Goal: Task Accomplishment & Management: Complete application form

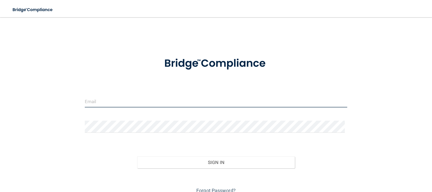
click at [93, 103] on input "email" at bounding box center [216, 102] width 263 height 12
type input "[EMAIL_ADDRESS][DOMAIN_NAME]"
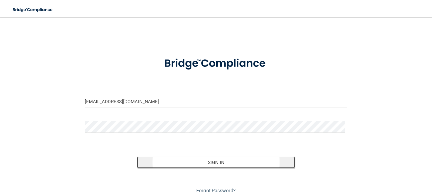
click at [156, 166] on button "Sign In" at bounding box center [216, 163] width 158 height 12
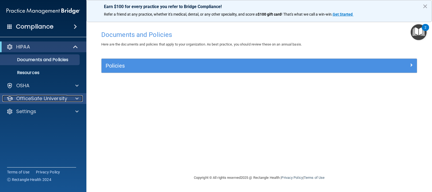
click at [23, 97] on p "OfficeSafe University" at bounding box center [41, 99] width 51 height 6
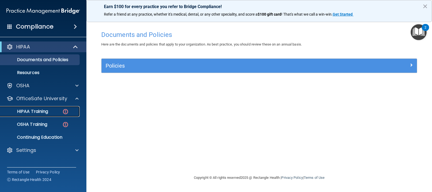
click at [24, 111] on p "HIPAA Training" at bounding box center [26, 111] width 45 height 5
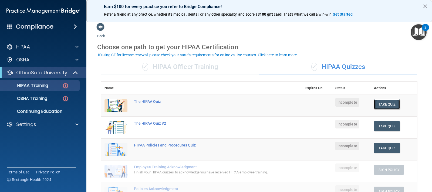
click at [394, 102] on button "Take Quiz" at bounding box center [387, 105] width 26 height 10
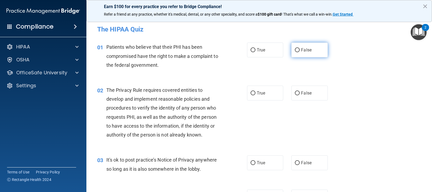
click at [297, 49] on label "False" at bounding box center [309, 50] width 36 height 15
click at [297, 49] on input "False" at bounding box center [297, 50] width 5 height 4
radio input "true"
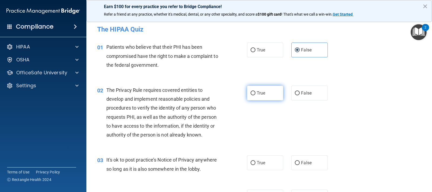
click at [254, 91] on label "True" at bounding box center [265, 93] width 36 height 15
click at [254, 91] on input "True" at bounding box center [252, 93] width 5 height 4
radio input "true"
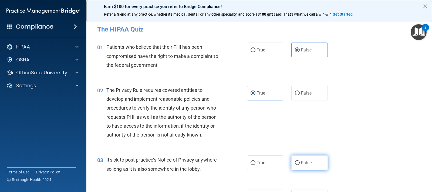
click at [296, 164] on input "False" at bounding box center [297, 163] width 5 height 4
radio input "true"
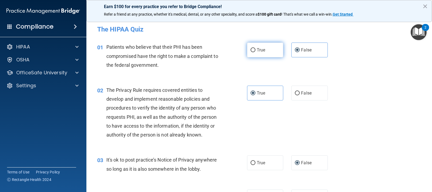
click at [251, 50] on input "True" at bounding box center [252, 50] width 5 height 4
radio input "true"
radio input "false"
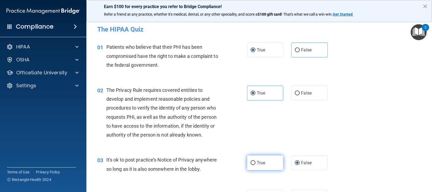
click at [252, 164] on input "True" at bounding box center [252, 163] width 5 height 4
radio input "true"
radio input "false"
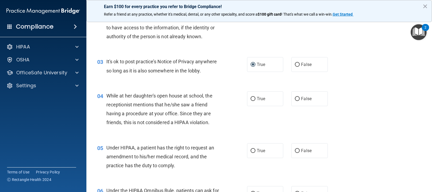
scroll to position [135, 0]
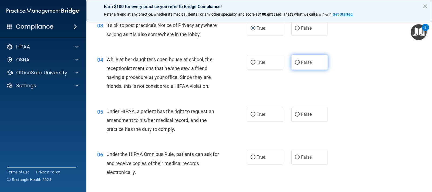
click at [295, 62] on input "False" at bounding box center [297, 63] width 5 height 4
radio input "true"
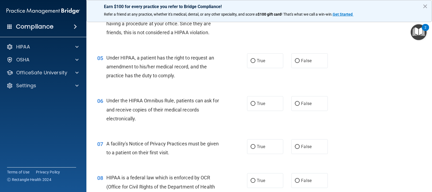
scroll to position [189, 0]
click at [250, 59] on input "True" at bounding box center [252, 61] width 5 height 4
radio input "true"
click at [251, 102] on input "True" at bounding box center [252, 104] width 5 height 4
radio input "true"
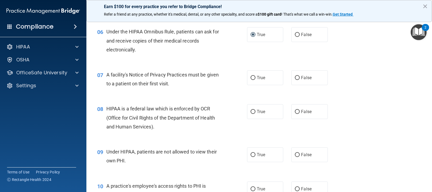
scroll to position [270, 0]
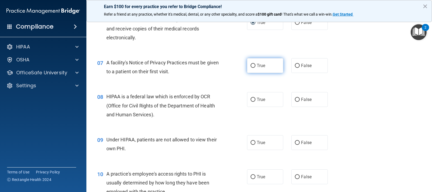
click at [250, 64] on input "True" at bounding box center [252, 66] width 5 height 4
radio input "true"
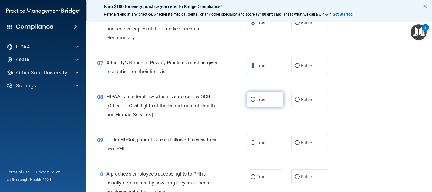
click at [251, 98] on input "True" at bounding box center [252, 100] width 5 height 4
radio input "true"
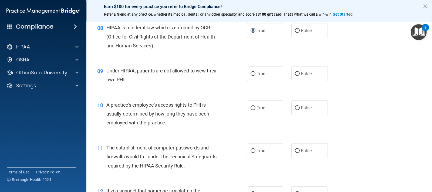
scroll to position [343, 0]
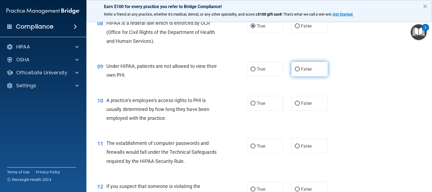
click at [295, 69] on input "False" at bounding box center [297, 69] width 5 height 4
radio input "true"
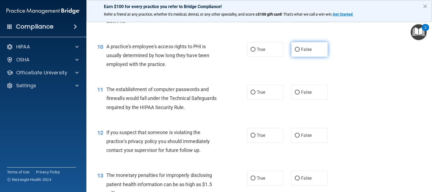
click at [295, 48] on input "False" at bounding box center [297, 50] width 5 height 4
radio input "true"
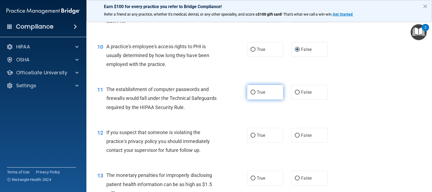
click at [251, 92] on input "True" at bounding box center [252, 93] width 5 height 4
radio input "true"
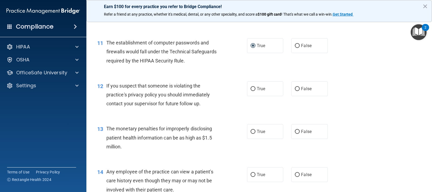
scroll to position [451, 0]
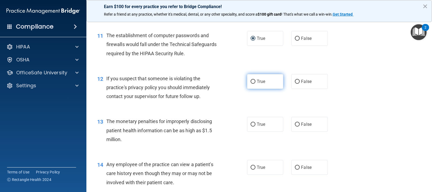
click at [252, 80] on input "True" at bounding box center [252, 82] width 5 height 4
radio input "true"
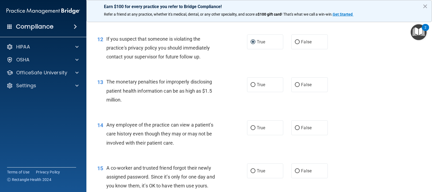
scroll to position [505, 0]
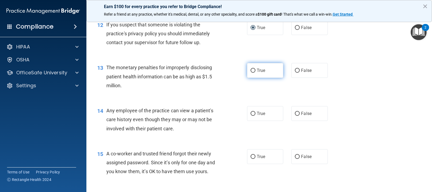
click at [250, 72] on input "True" at bounding box center [252, 71] width 5 height 4
radio input "true"
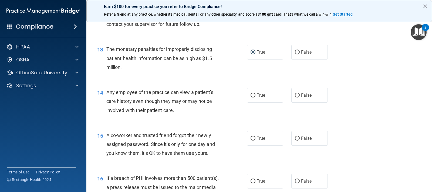
scroll to position [559, 0]
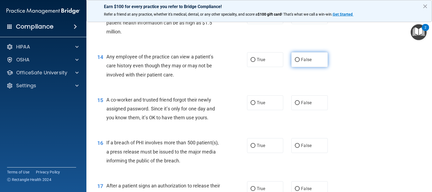
click at [295, 59] on input "False" at bounding box center [297, 60] width 5 height 4
radio input "true"
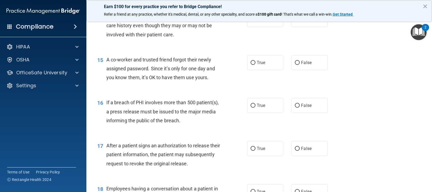
scroll to position [613, 0]
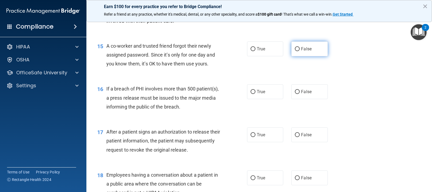
click at [295, 49] on input "False" at bounding box center [297, 49] width 5 height 4
radio input "true"
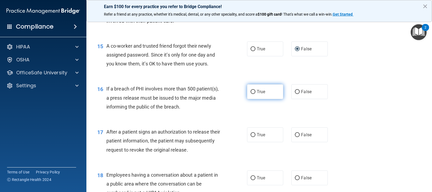
click at [252, 92] on input "True" at bounding box center [252, 92] width 5 height 4
radio input "true"
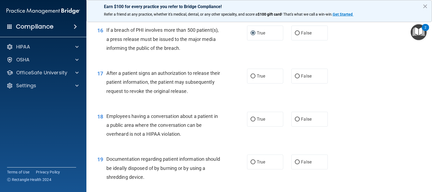
scroll to position [694, 0]
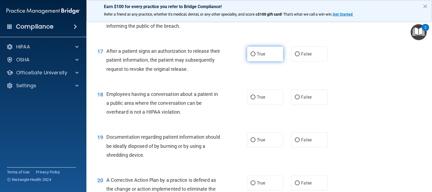
click at [250, 53] on input "True" at bounding box center [252, 54] width 5 height 4
radio input "true"
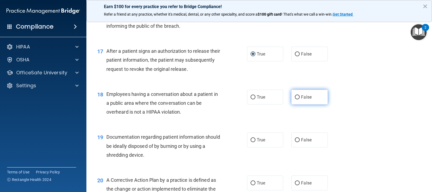
click at [296, 96] on input "False" at bounding box center [297, 98] width 5 height 4
radio input "true"
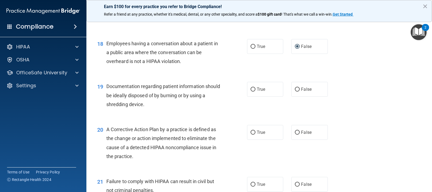
scroll to position [748, 0]
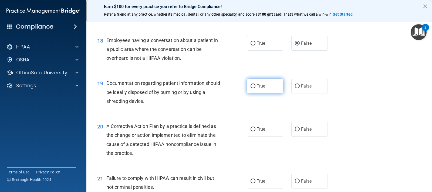
click at [250, 85] on input "True" at bounding box center [252, 86] width 5 height 4
radio input "true"
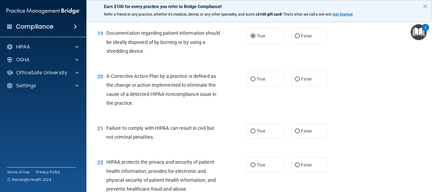
scroll to position [802, 0]
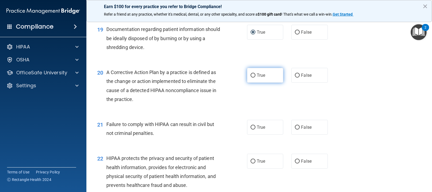
click at [250, 75] on input "True" at bounding box center [252, 76] width 5 height 4
radio input "true"
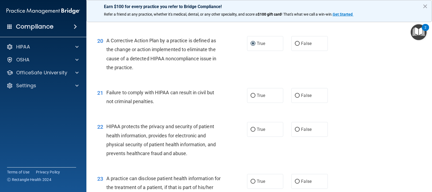
scroll to position [856, 0]
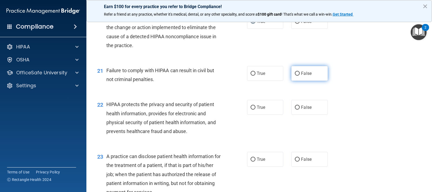
click at [297, 73] on input "False" at bounding box center [297, 74] width 5 height 4
radio input "true"
drag, startPoint x: 254, startPoint y: 81, endPoint x: 200, endPoint y: 113, distance: 62.6
drag, startPoint x: 200, startPoint y: 113, endPoint x: 186, endPoint y: 87, distance: 28.7
click at [186, 87] on div "21 Failure to comply with HIPAA can result in civil but not criminal penalties.…" at bounding box center [259, 76] width 332 height 34
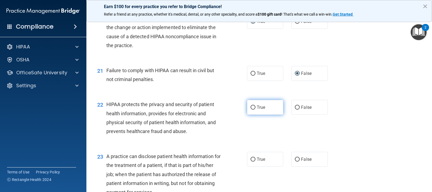
click at [251, 108] on input "True" at bounding box center [252, 108] width 5 height 4
radio input "true"
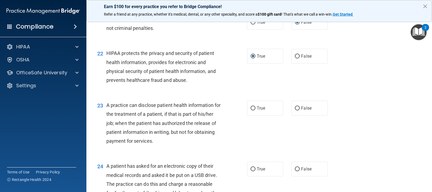
scroll to position [910, 0]
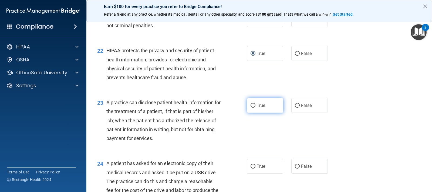
click at [250, 106] on input "True" at bounding box center [252, 106] width 5 height 4
radio input "true"
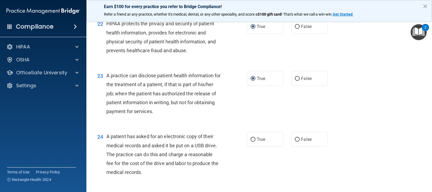
scroll to position [964, 0]
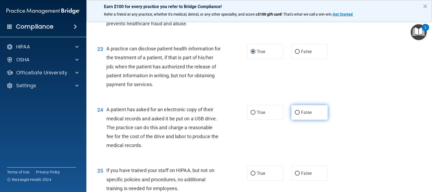
click at [295, 113] on input "False" at bounding box center [297, 113] width 5 height 4
radio input "true"
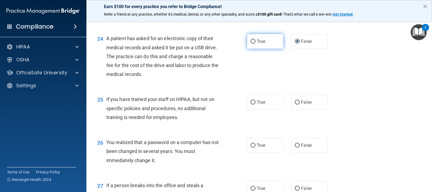
scroll to position [1045, 0]
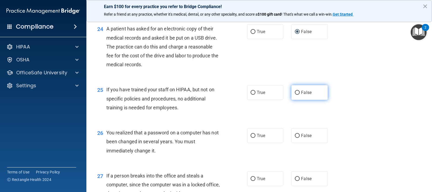
click at [295, 92] on input "False" at bounding box center [297, 93] width 5 height 4
radio input "true"
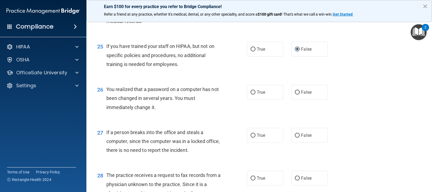
scroll to position [1126, 0]
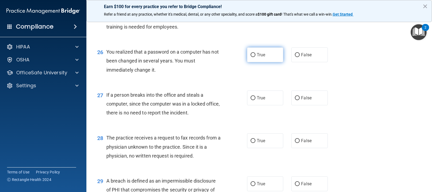
click at [250, 55] on input "True" at bounding box center [252, 55] width 5 height 4
radio input "true"
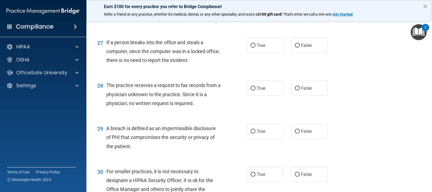
scroll to position [1180, 0]
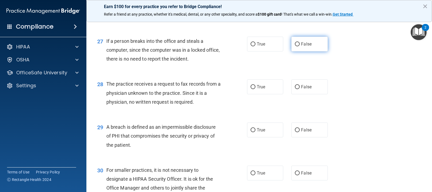
click at [295, 42] on input "False" at bounding box center [297, 44] width 5 height 4
radio input "true"
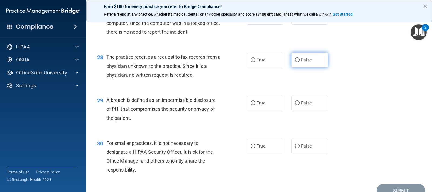
click at [296, 59] on input "False" at bounding box center [297, 60] width 5 height 4
radio input "true"
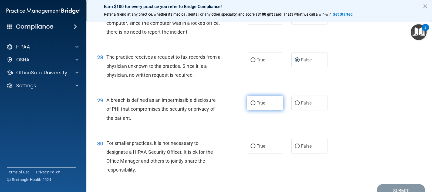
click at [250, 102] on input "True" at bounding box center [252, 103] width 5 height 4
radio input "true"
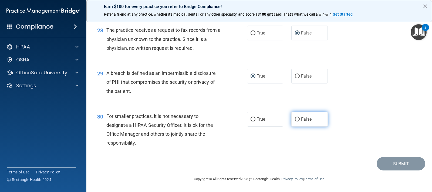
click at [295, 120] on input "False" at bounding box center [297, 120] width 5 height 4
radio input "true"
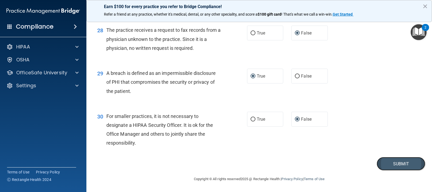
click at [405, 166] on button "Submit" at bounding box center [400, 164] width 49 height 14
click at [397, 164] on button "Submit" at bounding box center [400, 164] width 49 height 14
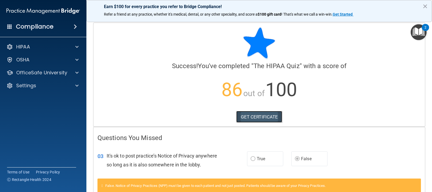
click at [254, 118] on link "GET CERTIFICATE" at bounding box center [259, 117] width 46 height 12
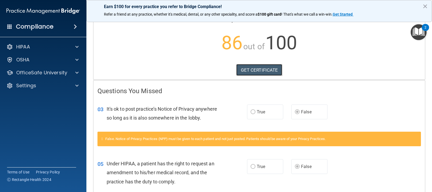
scroll to position [54, 0]
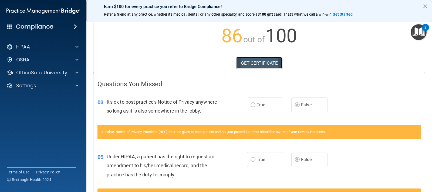
click at [251, 61] on link "GET CERTIFICATE" at bounding box center [259, 63] width 46 height 12
